Goal: Task Accomplishment & Management: Use online tool/utility

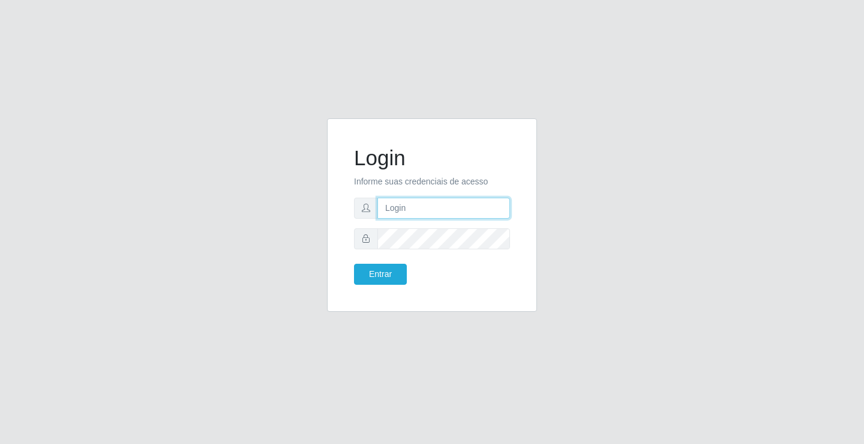
click at [424, 208] on input "text" at bounding box center [444, 208] width 133 height 21
type input "[PERSON_NAME]"
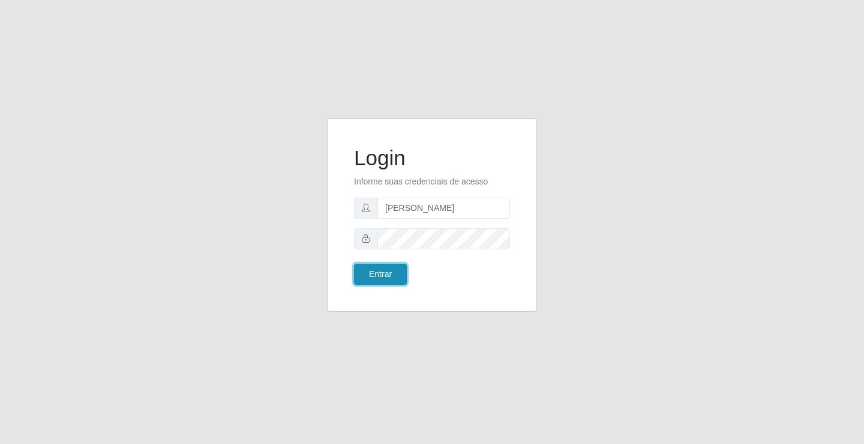
click at [391, 273] on button "Entrar" at bounding box center [380, 274] width 53 height 21
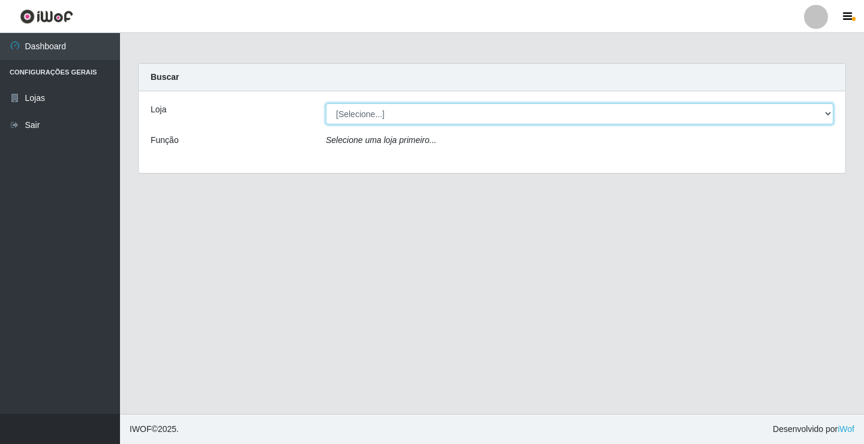
click at [408, 119] on select "[Selecione...] Ideal - Conceição" at bounding box center [580, 113] width 508 height 21
select select "231"
click at [326, 103] on select "[Selecione...] Ideal - Conceição" at bounding box center [580, 113] width 508 height 21
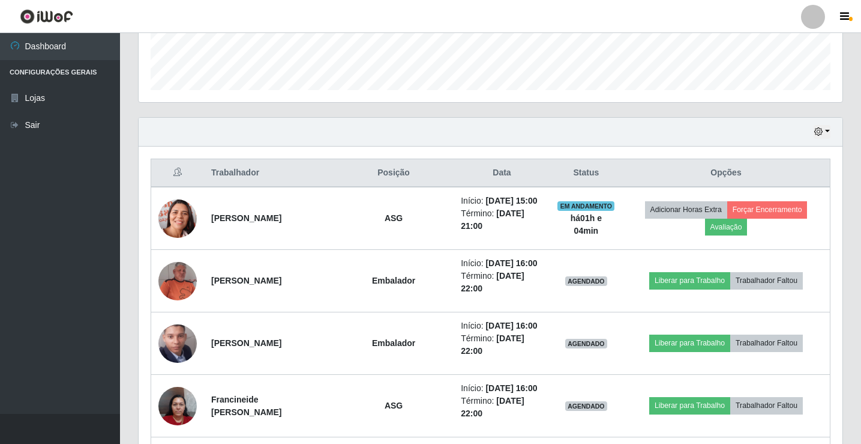
scroll to position [360, 0]
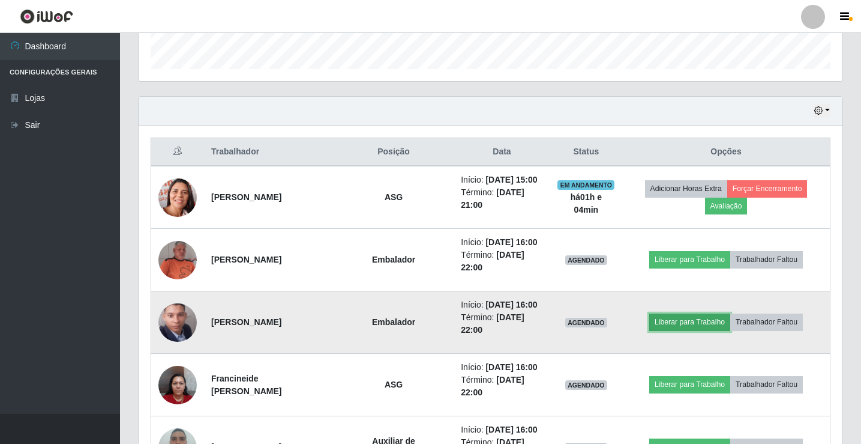
click at [668, 321] on button "Liberar para Trabalho" at bounding box center [690, 321] width 81 height 17
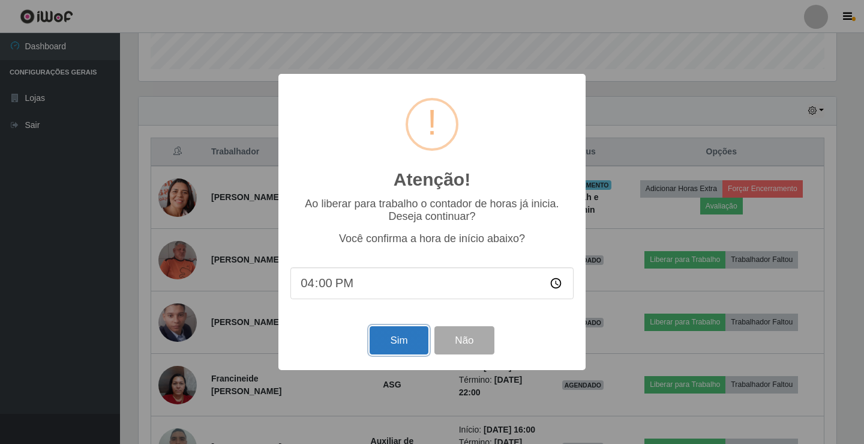
click at [418, 343] on button "Sim" at bounding box center [399, 340] width 58 height 28
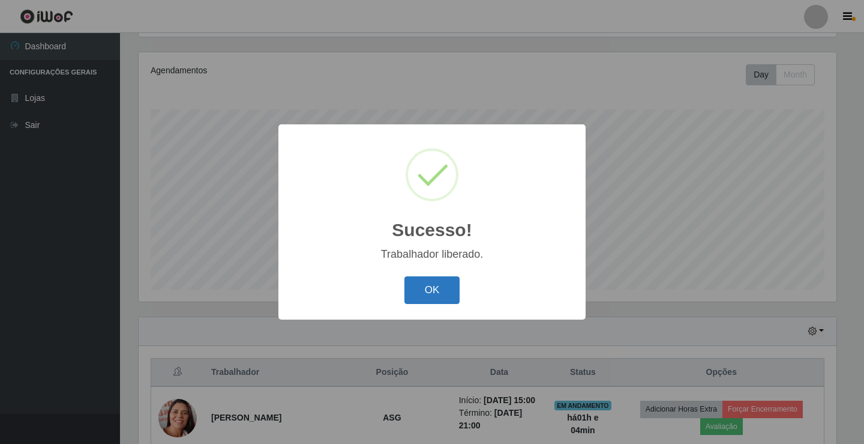
click at [451, 285] on button "OK" at bounding box center [433, 290] width 56 height 28
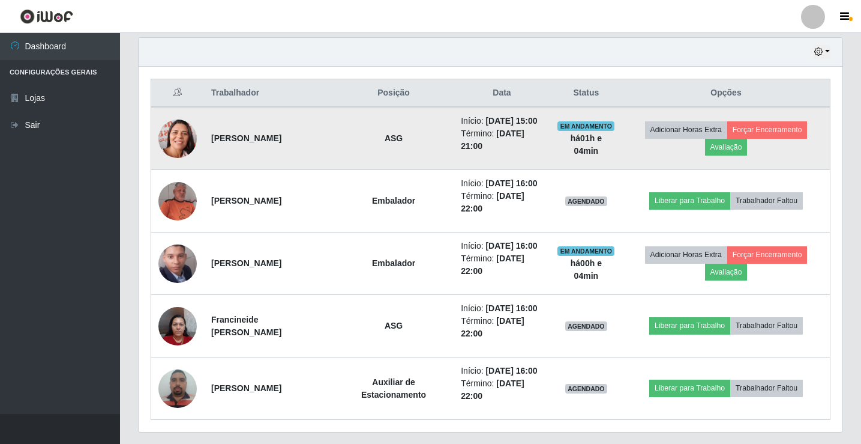
scroll to position [440, 0]
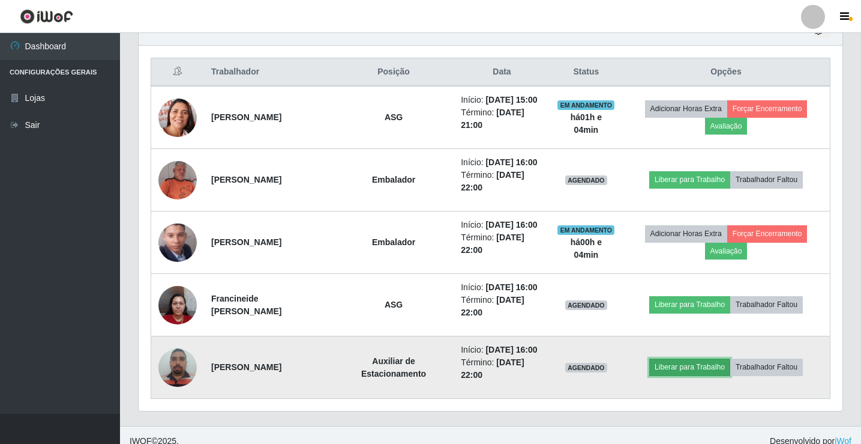
click at [681, 369] on button "Liberar para Trabalho" at bounding box center [690, 366] width 81 height 17
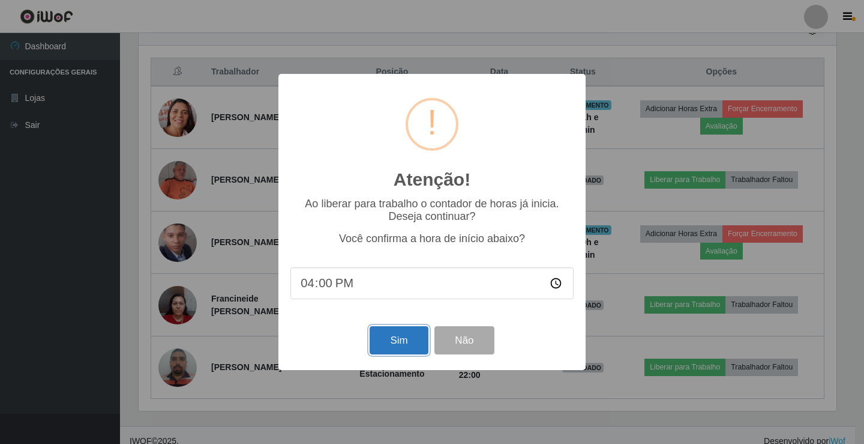
click at [384, 341] on button "Sim" at bounding box center [399, 340] width 58 height 28
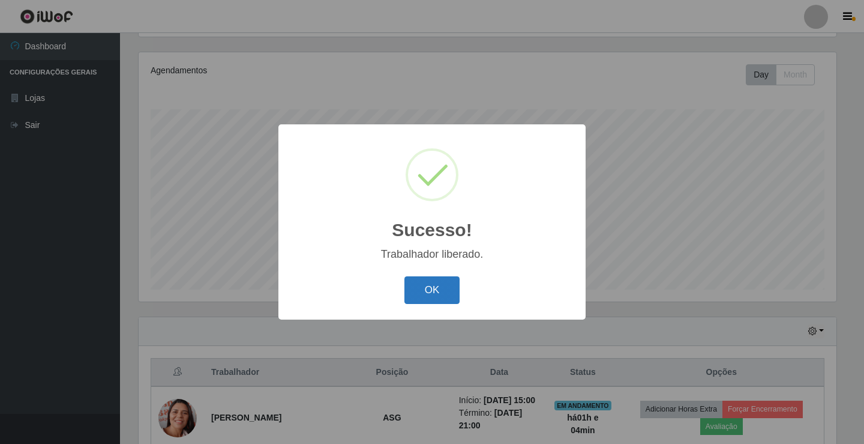
click at [431, 295] on button "OK" at bounding box center [433, 290] width 56 height 28
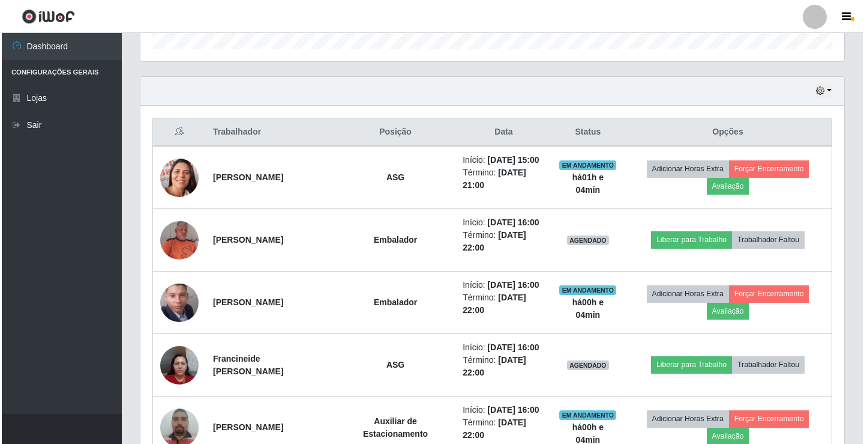
scroll to position [440, 0]
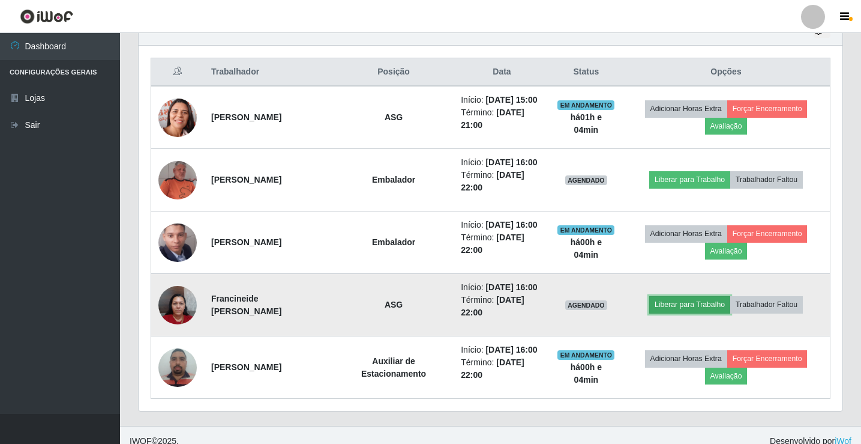
click at [685, 305] on button "Liberar para Trabalho" at bounding box center [690, 304] width 81 height 17
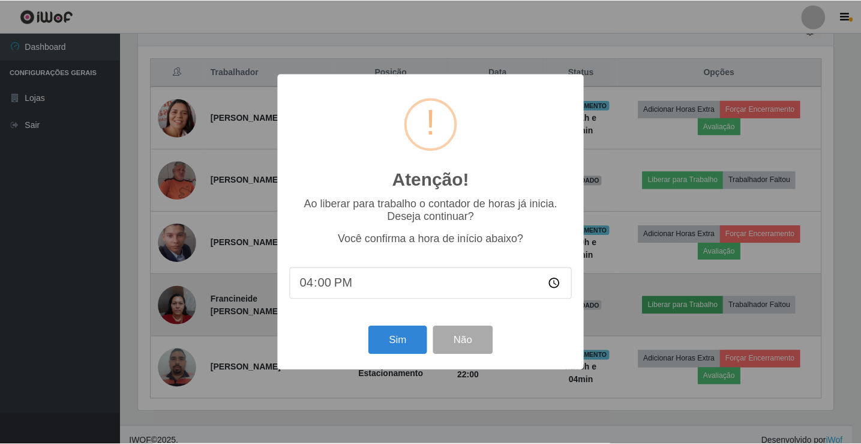
scroll to position [249, 698]
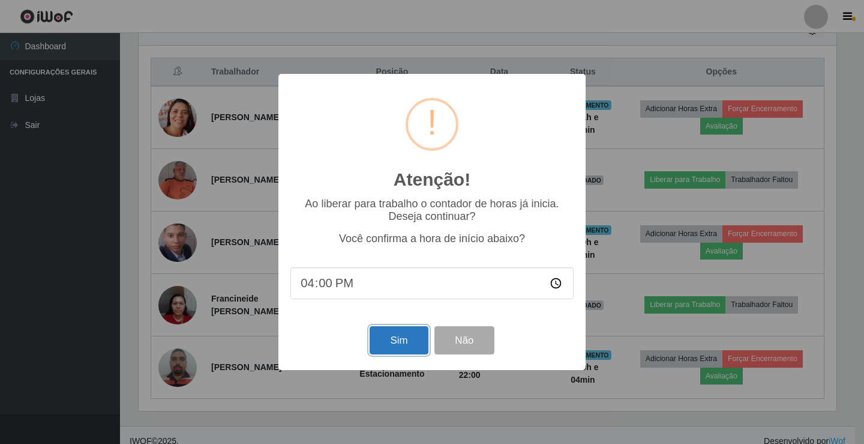
click at [391, 340] on button "Sim" at bounding box center [399, 340] width 58 height 28
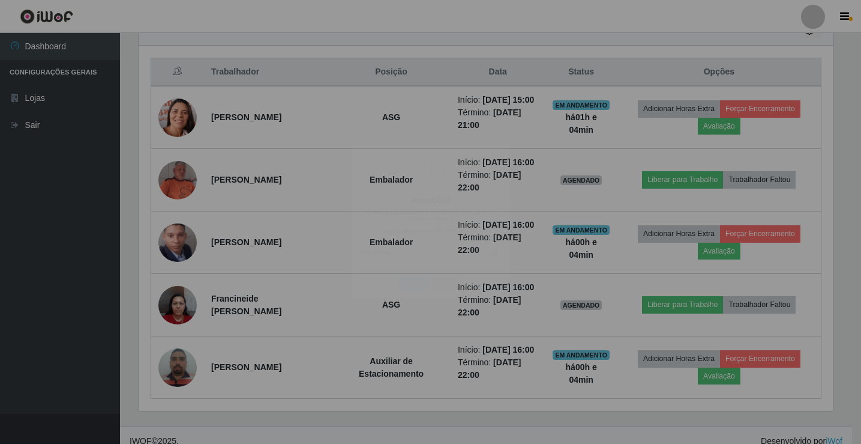
scroll to position [0, 0]
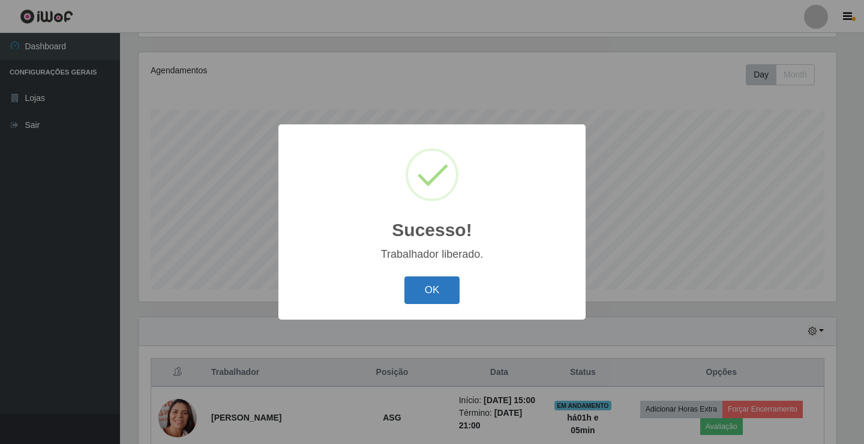
click at [432, 294] on button "OK" at bounding box center [433, 290] width 56 height 28
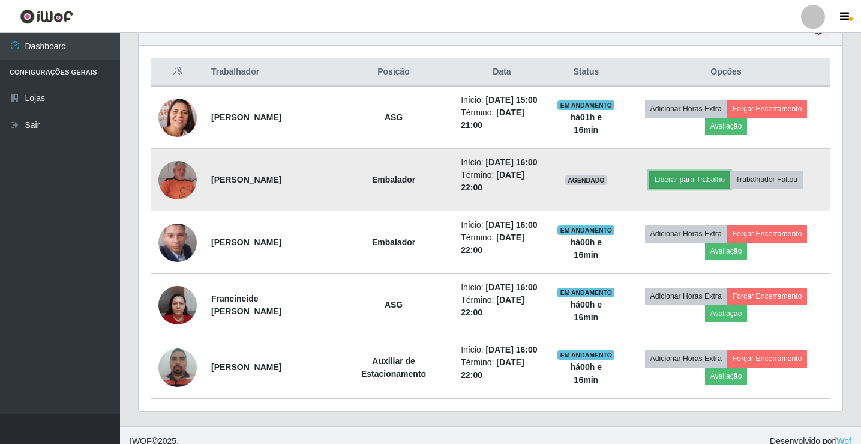
click at [668, 176] on button "Liberar para Trabalho" at bounding box center [690, 179] width 81 height 17
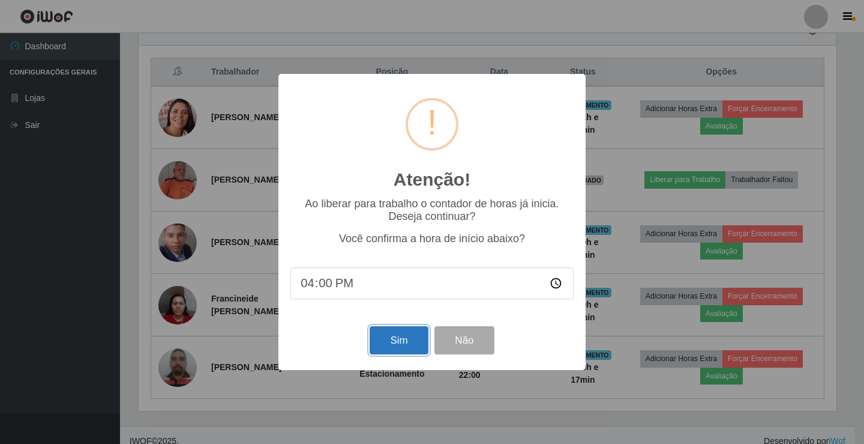
click at [376, 334] on button "Sim" at bounding box center [399, 340] width 58 height 28
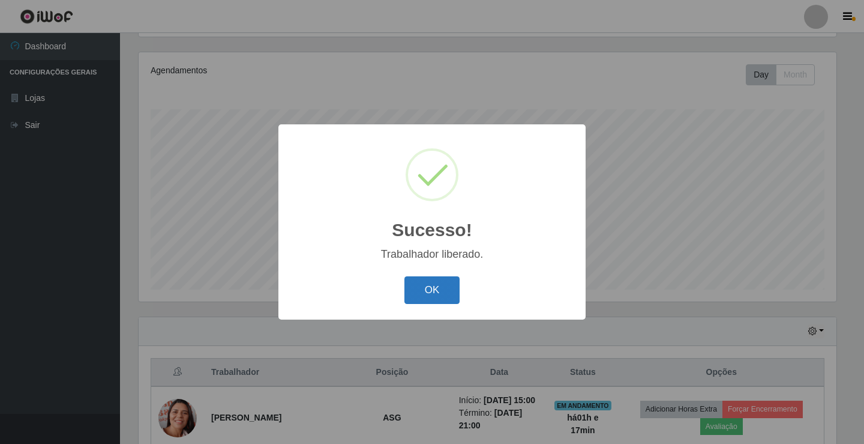
click at [411, 291] on button "OK" at bounding box center [433, 290] width 56 height 28
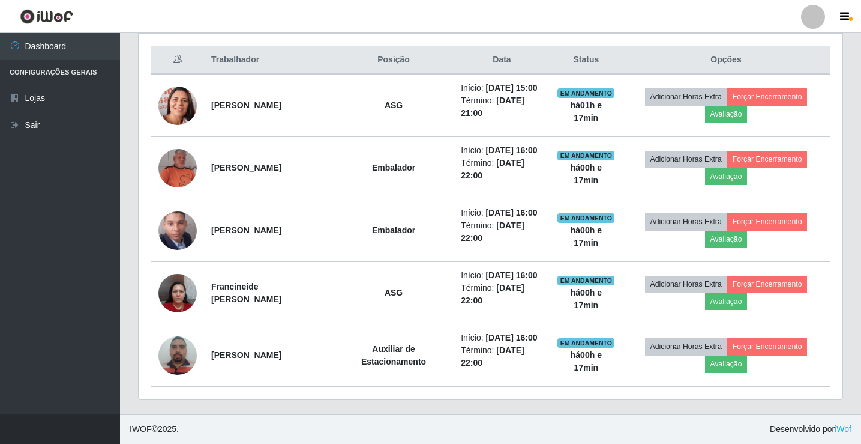
scroll to position [402, 0]
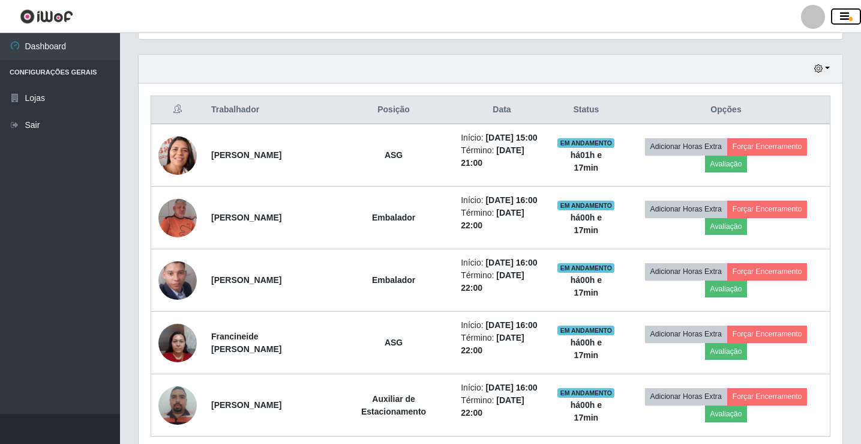
click at [838, 15] on button "button" at bounding box center [846, 16] width 30 height 17
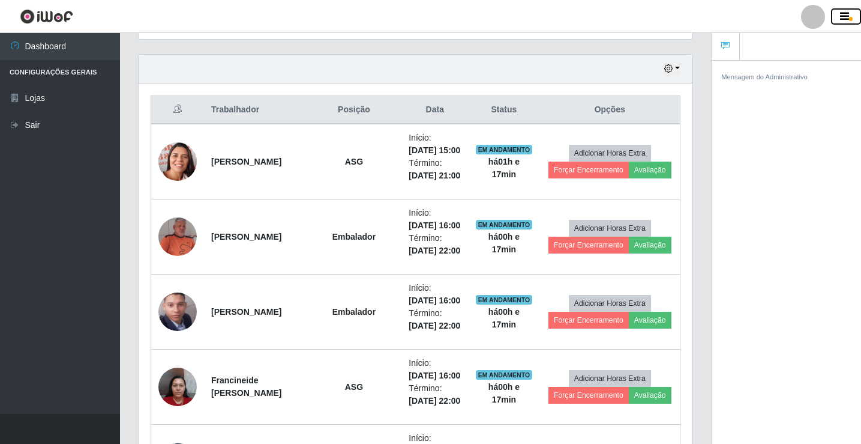
scroll to position [600070, 599764]
click at [34, 125] on link "Sair" at bounding box center [60, 125] width 120 height 27
